Goal: Task Accomplishment & Management: Manage account settings

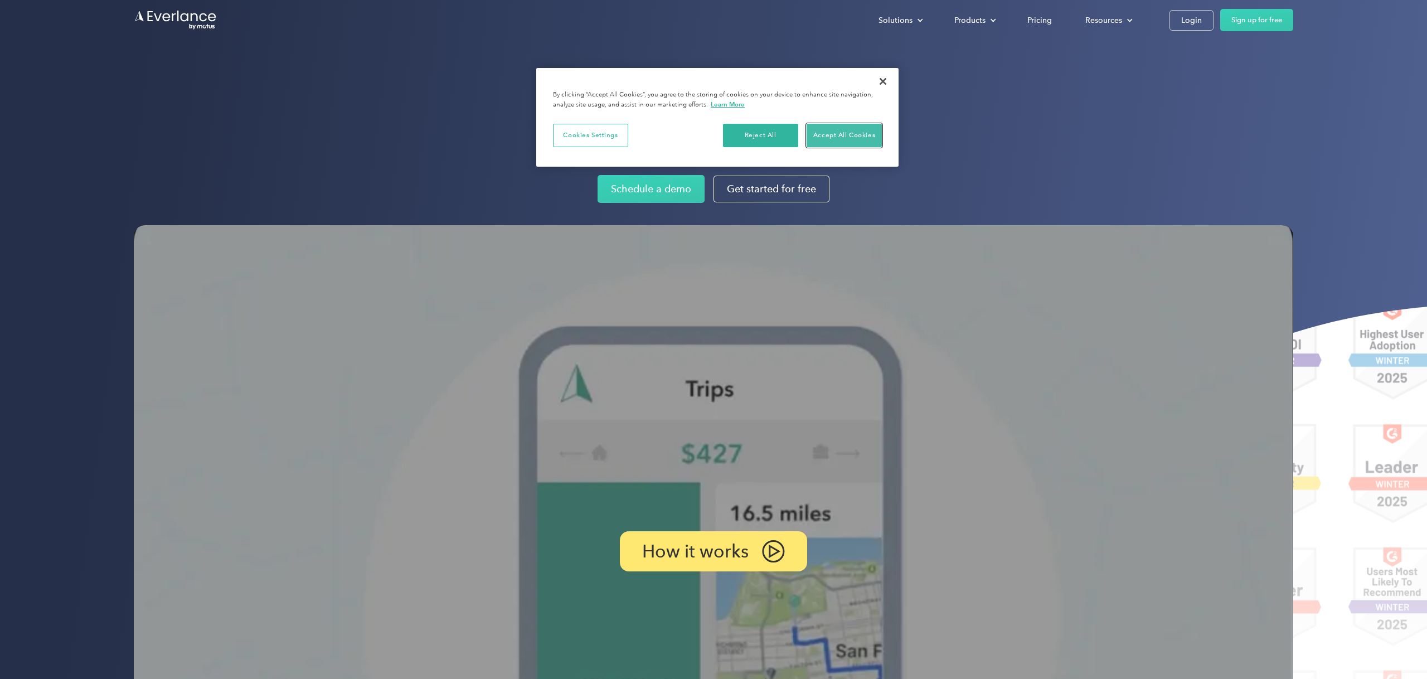
click at [853, 138] on button "Accept All Cookies" at bounding box center [843, 135] width 75 height 23
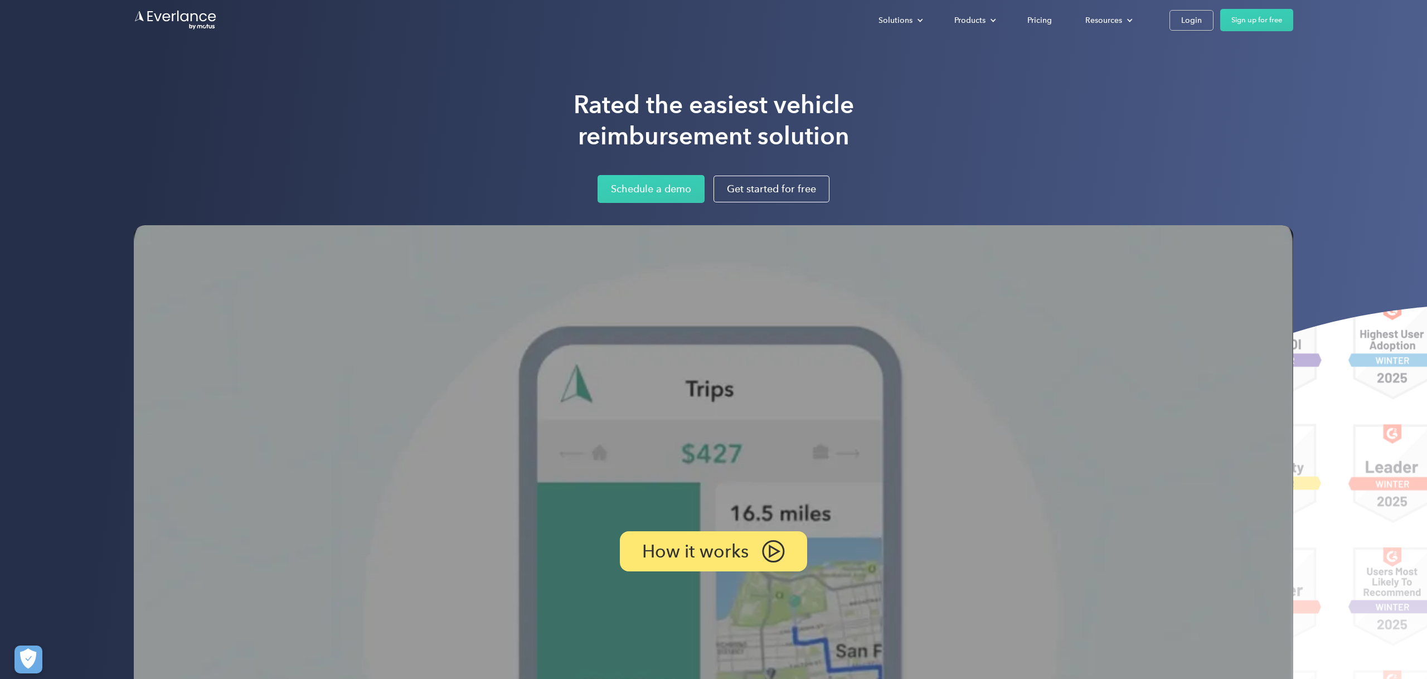
click at [853, 138] on button "Accept All Cookies" at bounding box center [843, 135] width 75 height 23
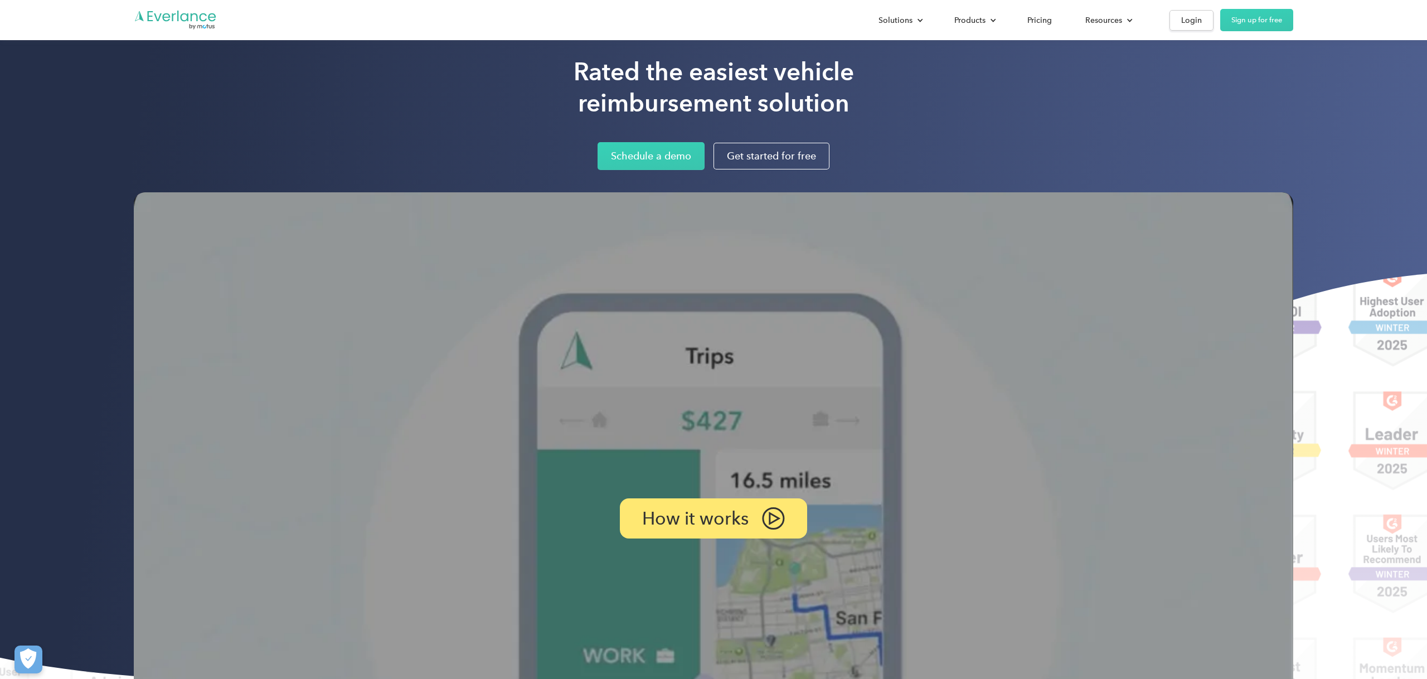
scroll to position [40, 0]
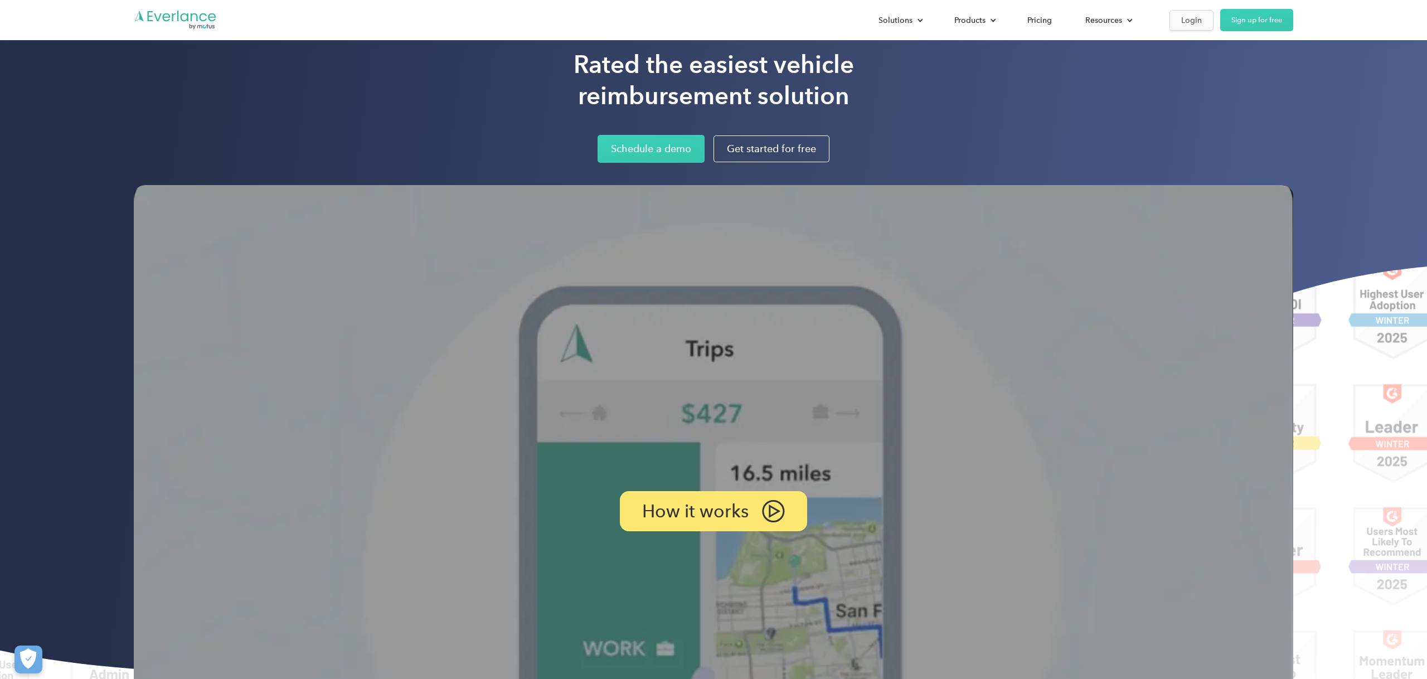
click at [1200, 17] on div "Login" at bounding box center [1191, 20] width 21 height 14
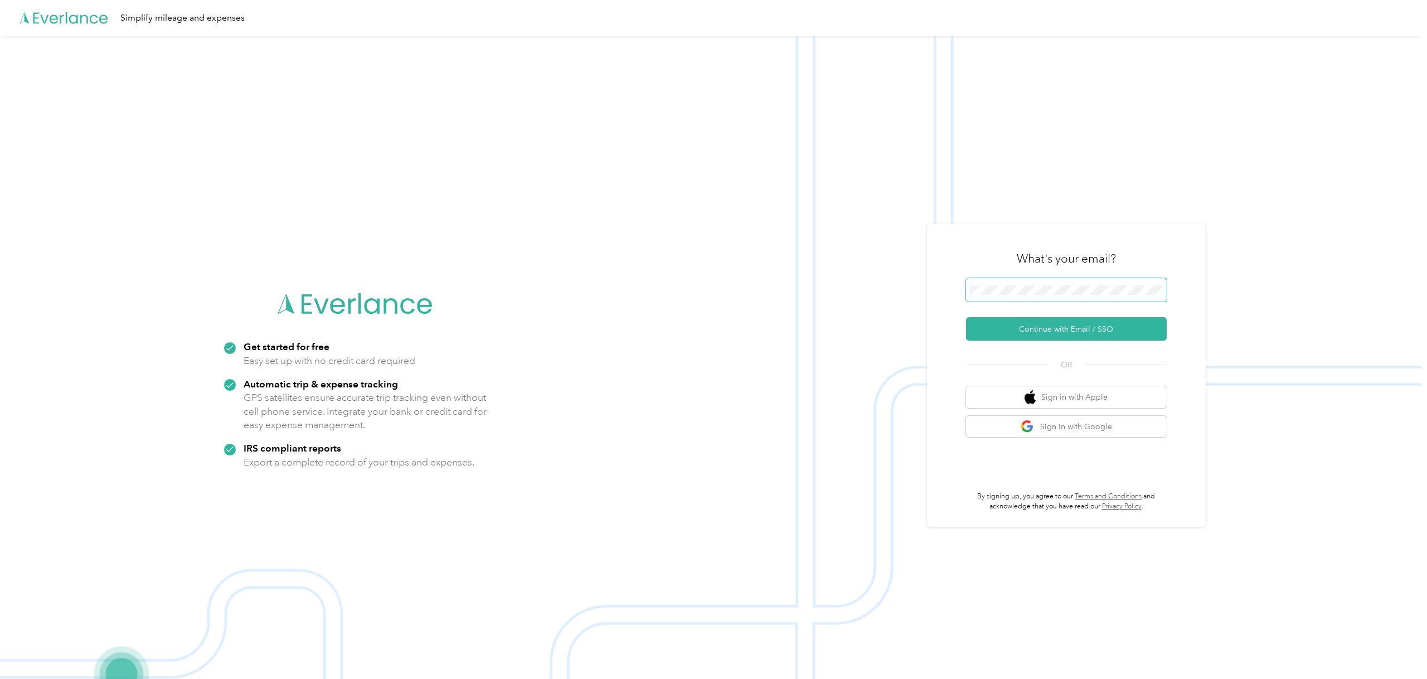
click at [1092, 284] on span at bounding box center [1066, 289] width 201 height 23
click at [1112, 331] on button "Continue with Email / SSO" at bounding box center [1066, 328] width 201 height 23
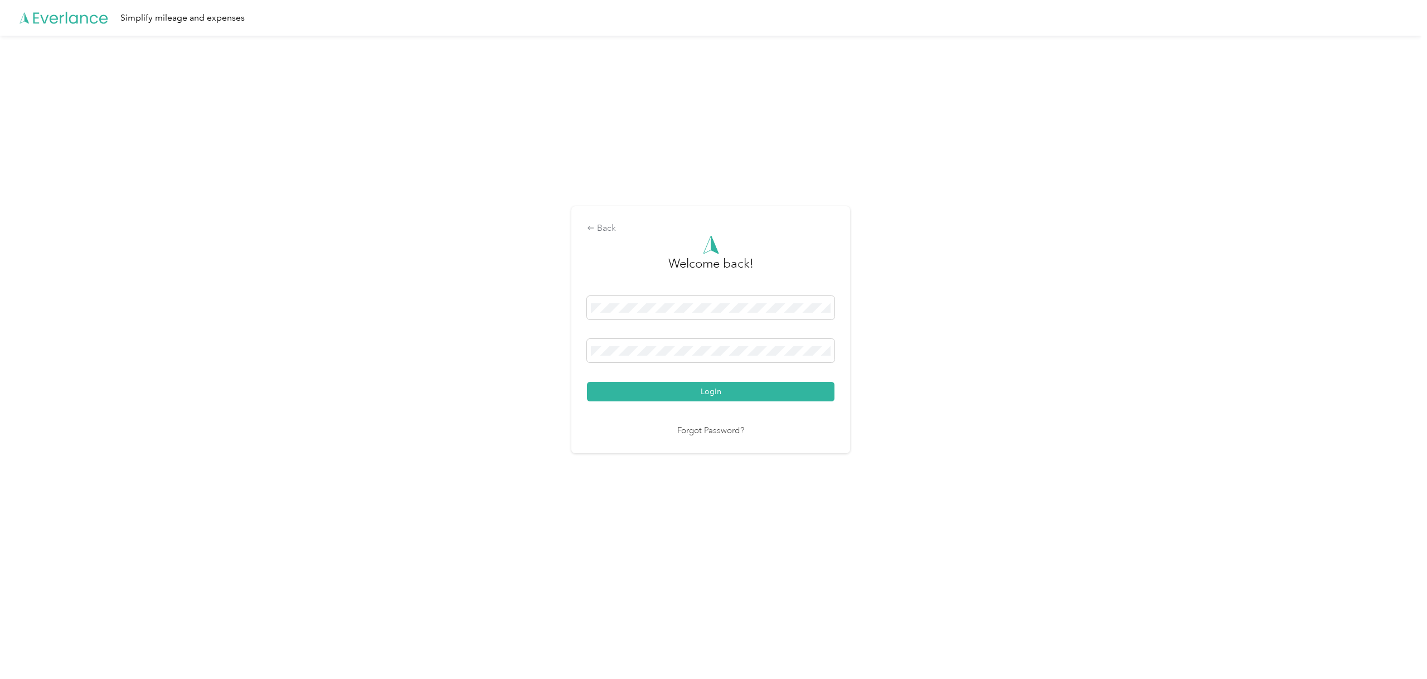
click at [769, 380] on div "Login" at bounding box center [710, 348] width 247 height 105
click at [769, 395] on button "Login" at bounding box center [710, 392] width 247 height 20
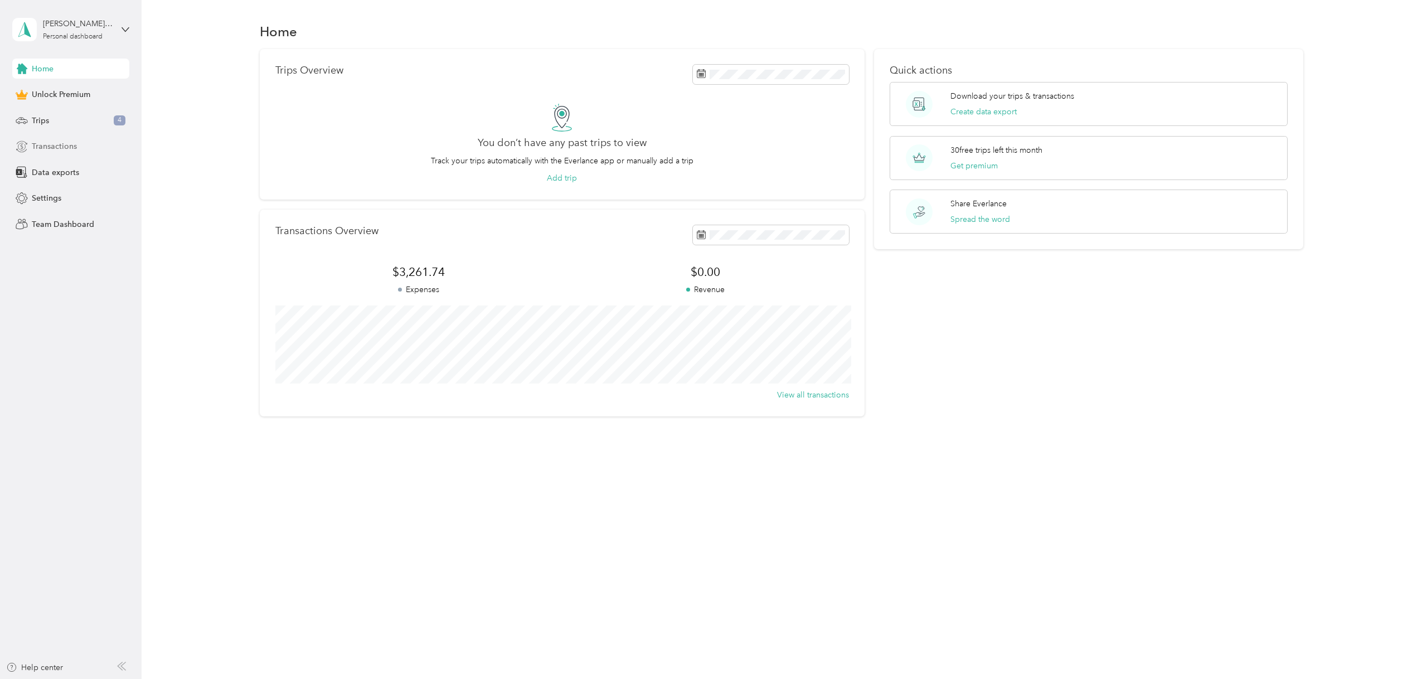
click at [88, 149] on div "Transactions" at bounding box center [70, 147] width 117 height 20
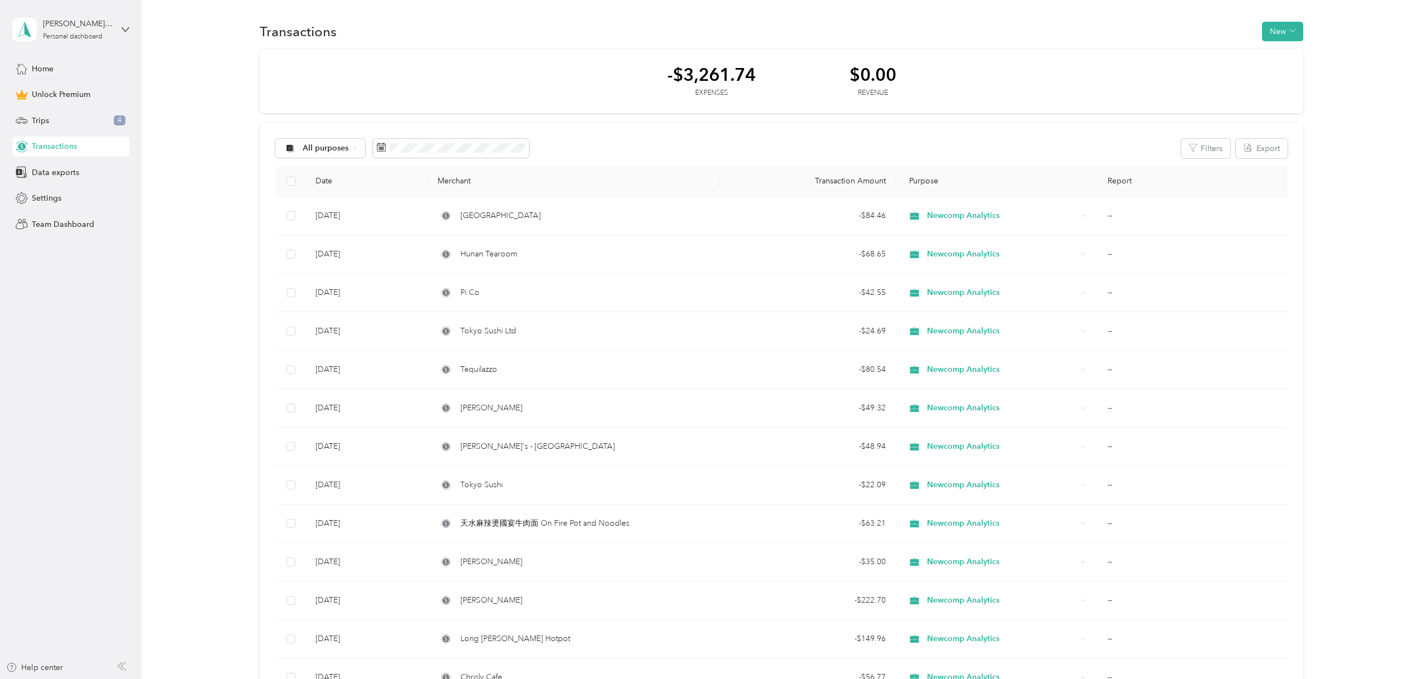
click at [566, 148] on div "All purposes Filters Export" at bounding box center [781, 149] width 1012 height 20
click at [414, 153] on span at bounding box center [451, 148] width 156 height 19
click at [390, 206] on div "Sep 2025" at bounding box center [431, 212] width 116 height 21
click at [390, 211] on icon at bounding box center [393, 212] width 6 height 10
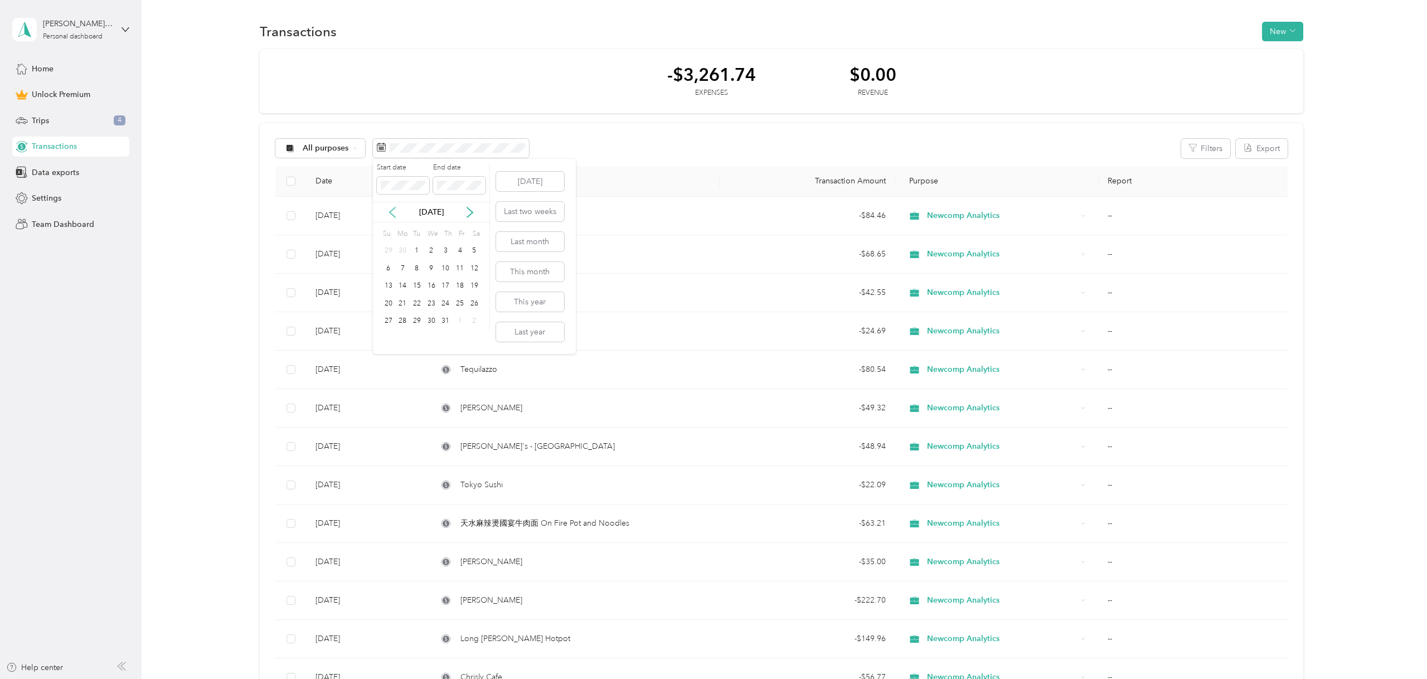
click at [390, 211] on icon at bounding box center [393, 212] width 6 height 10
click at [390, 209] on icon at bounding box center [392, 212] width 11 height 11
click at [386, 306] on div "18" at bounding box center [388, 304] width 14 height 14
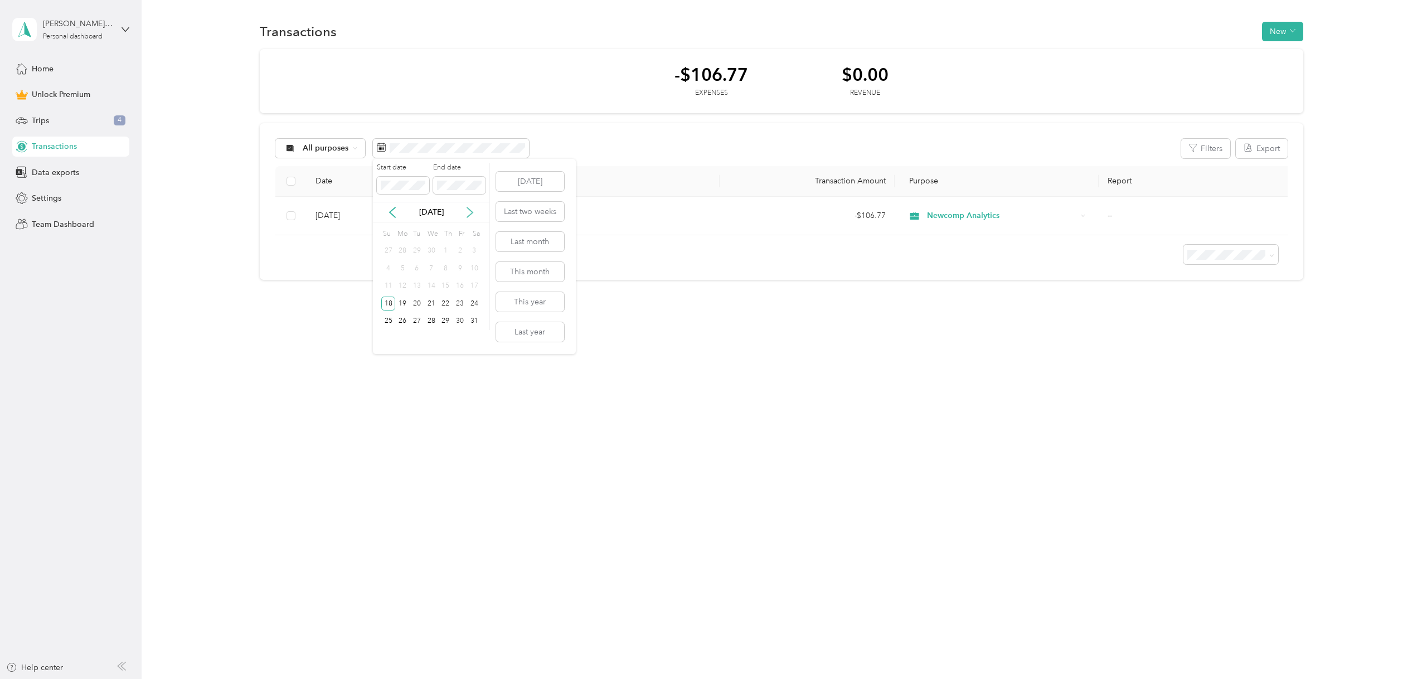
click at [472, 213] on icon at bounding box center [469, 212] width 11 height 11
click at [418, 250] on div "2" at bounding box center [417, 251] width 14 height 14
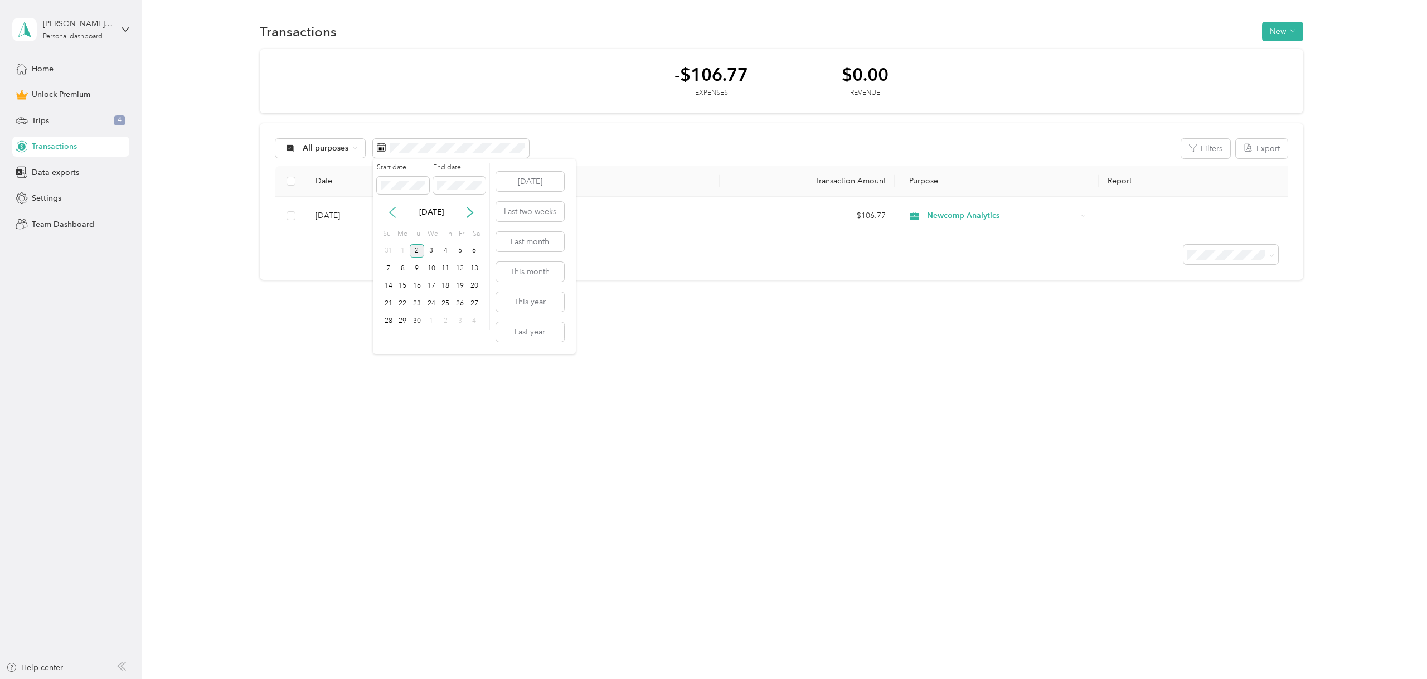
click at [392, 212] on icon at bounding box center [392, 212] width 11 height 11
click at [767, 192] on th "Transaction Amount" at bounding box center [807, 181] width 174 height 31
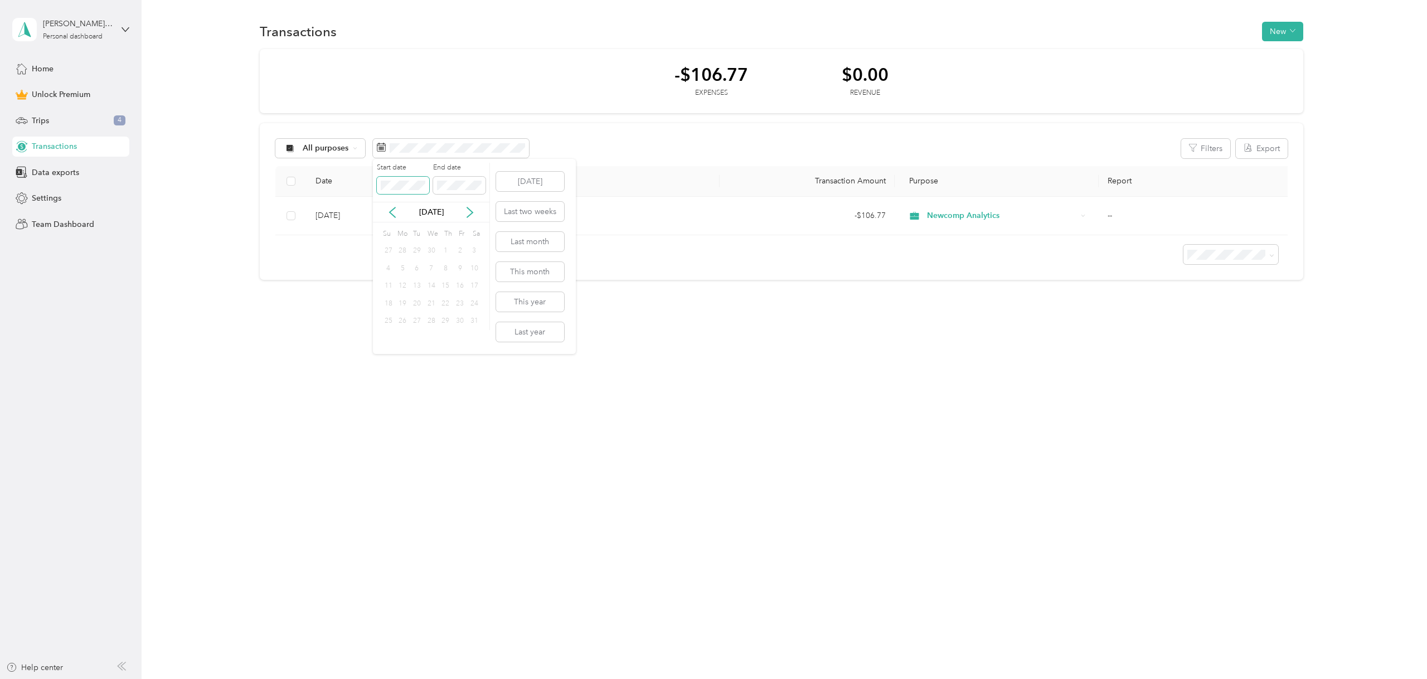
click at [402, 179] on span at bounding box center [403, 186] width 52 height 18
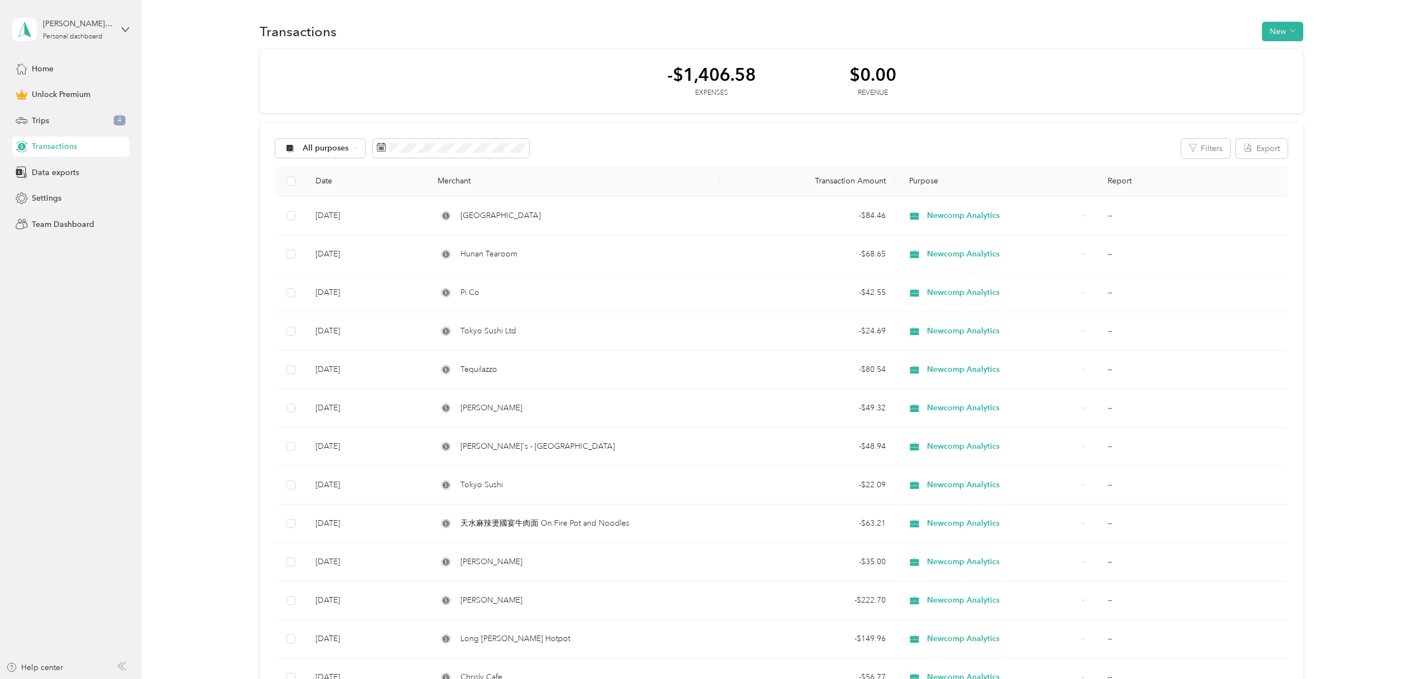
click at [611, 151] on div "All purposes Filters Export" at bounding box center [781, 149] width 1012 height 20
click at [285, 176] on th at bounding box center [290, 181] width 31 height 31
click at [286, 179] on th at bounding box center [290, 181] width 31 height 31
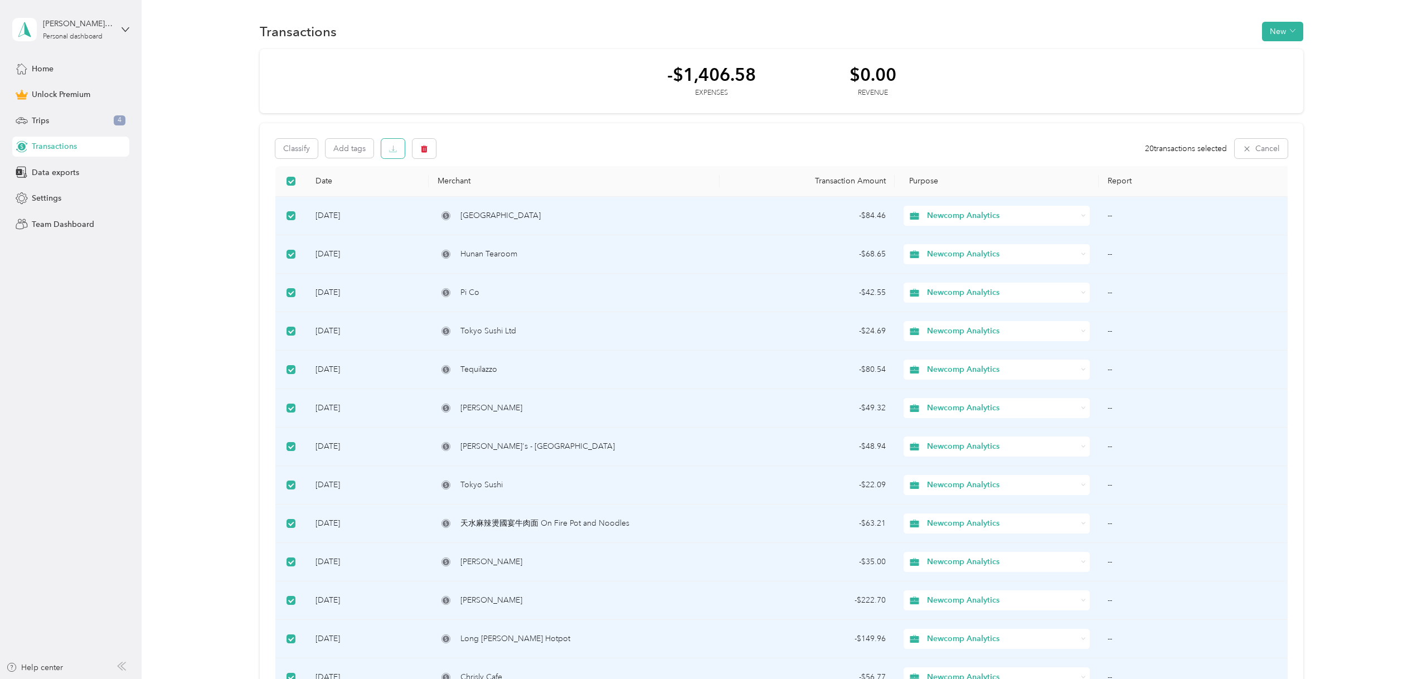
click at [399, 145] on button "button" at bounding box center [392, 149] width 23 height 20
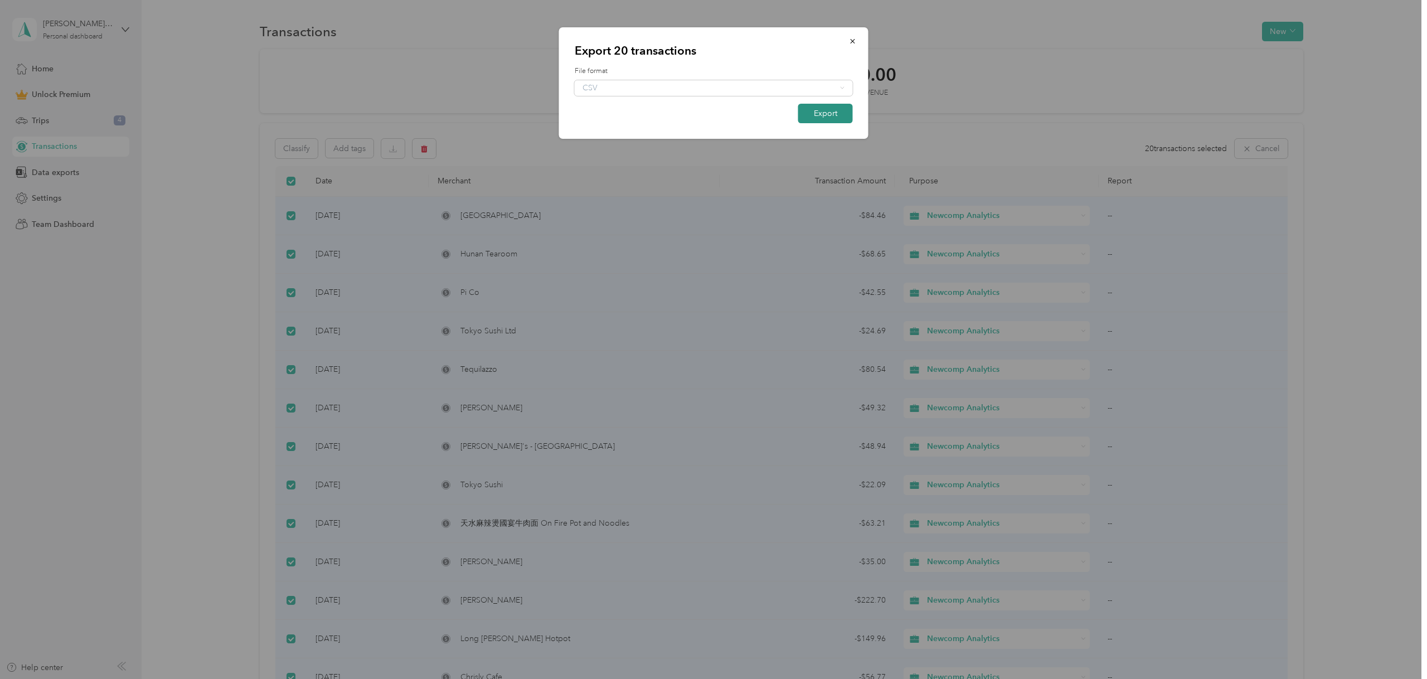
click at [818, 115] on button "Export" at bounding box center [825, 114] width 55 height 20
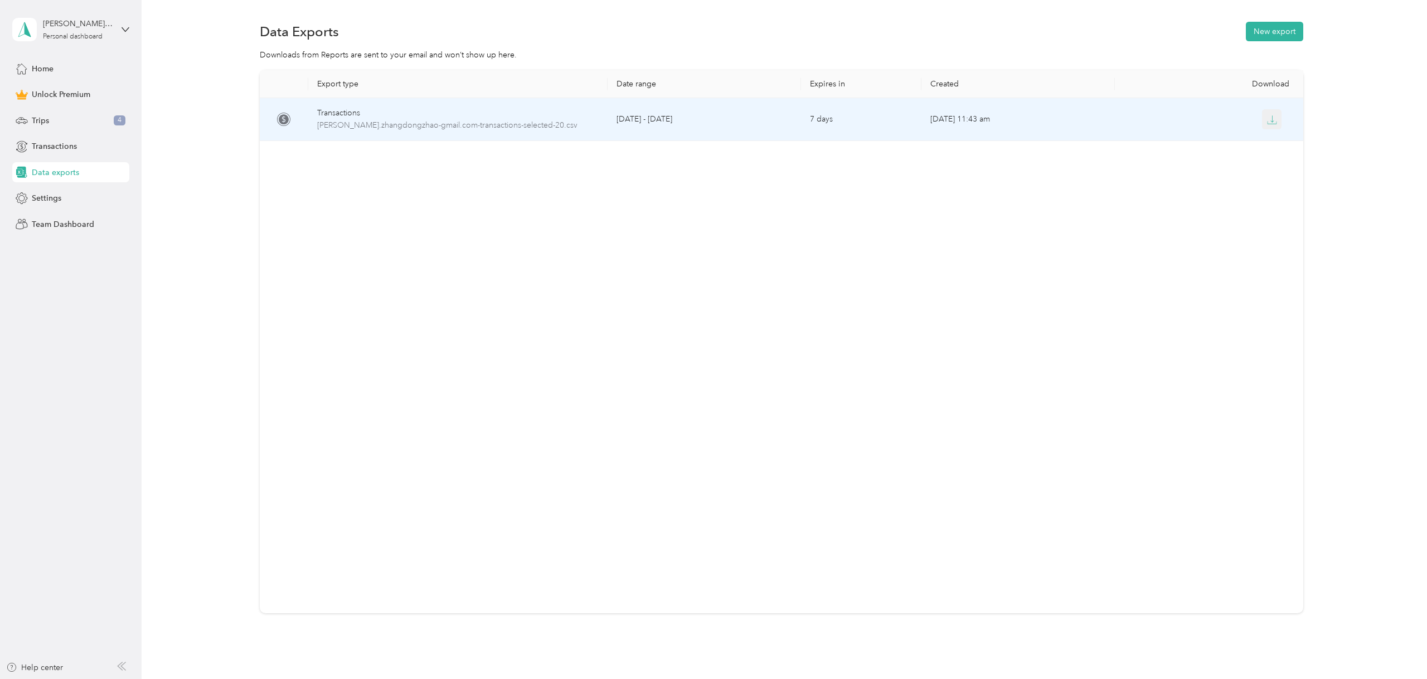
click at [1271, 125] on button "button" at bounding box center [1272, 119] width 20 height 20
